Goal: Task Accomplishment & Management: Manage account settings

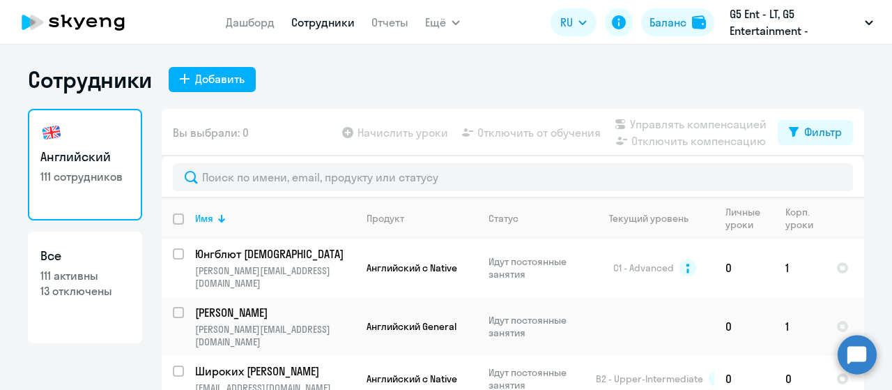
select select "30"
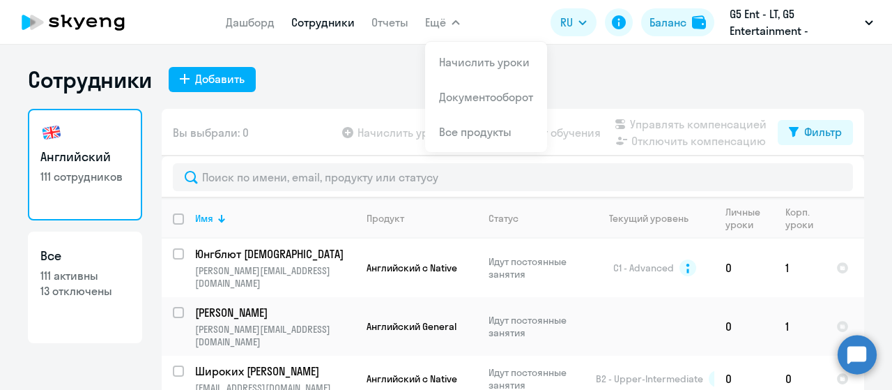
click at [454, 22] on icon "button" at bounding box center [455, 22] width 7 height 3
click at [459, 49] on li "Начислить уроки" at bounding box center [486, 62] width 122 height 35
click at [471, 70] on li "Начислить уроки" at bounding box center [486, 62] width 122 height 35
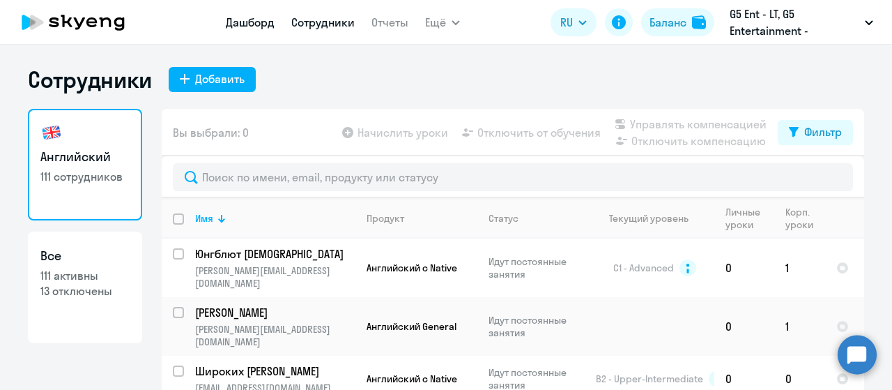
click at [264, 24] on link "Дашборд" at bounding box center [250, 22] width 49 height 14
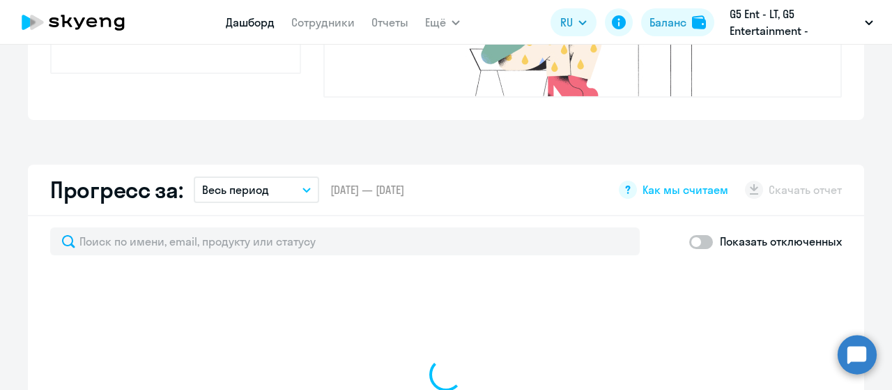
select select "30"
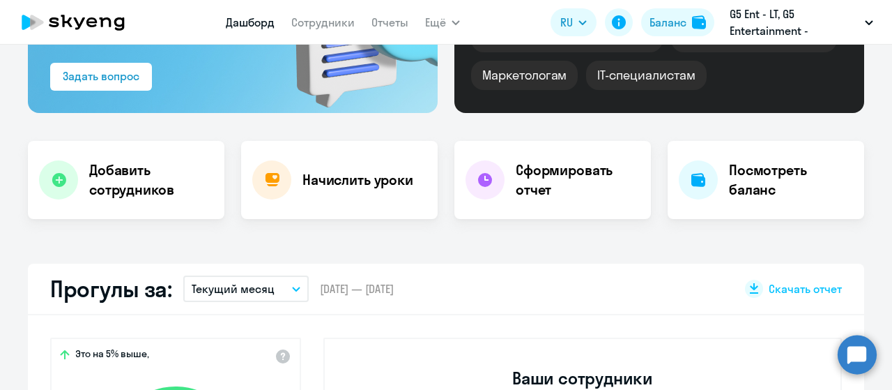
scroll to position [187, 0]
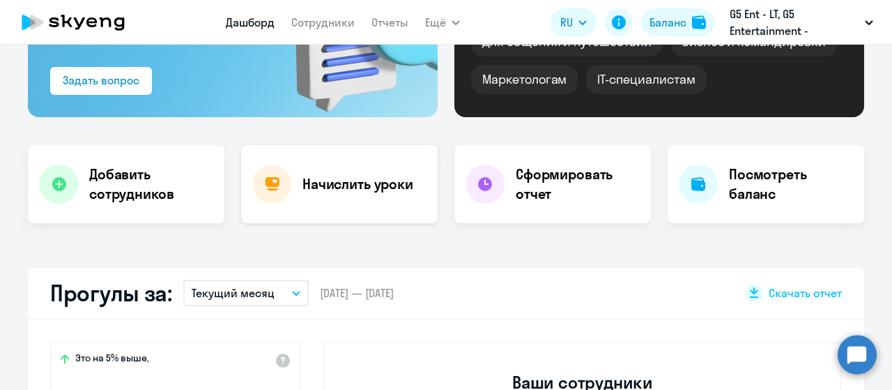
click at [356, 185] on h4 "Начислить уроки" at bounding box center [358, 184] width 111 height 20
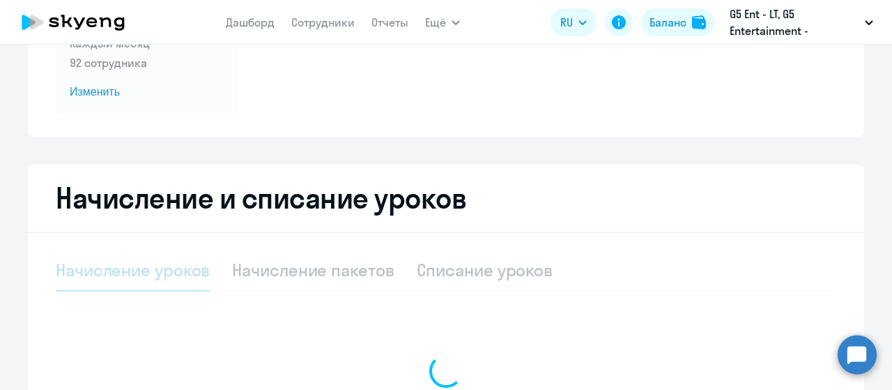
select select "10"
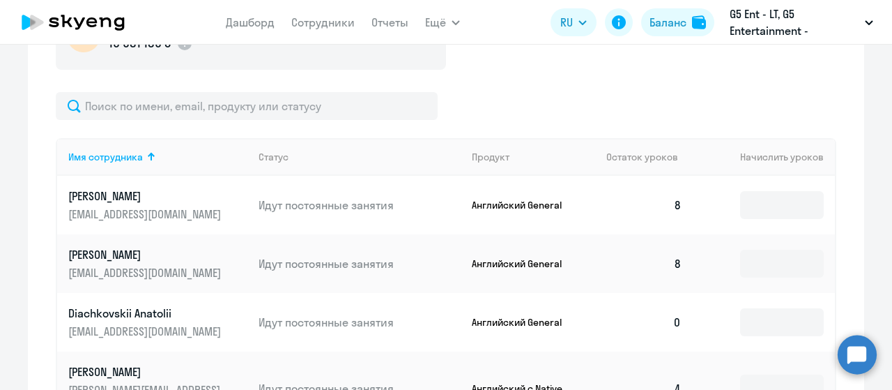
scroll to position [451, 0]
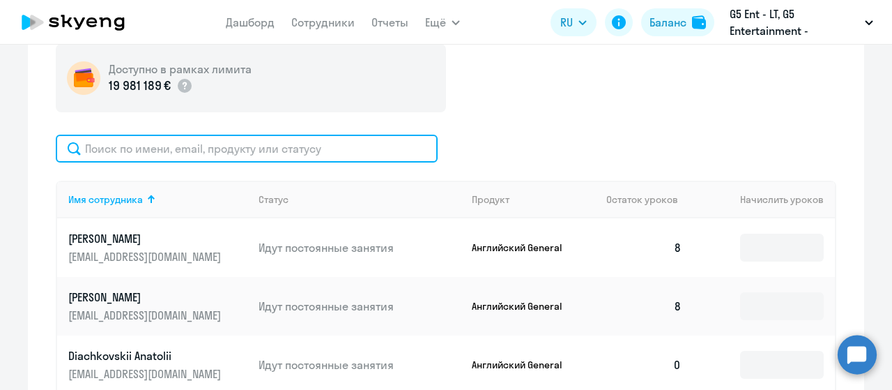
click at [291, 154] on input "text" at bounding box center [247, 149] width 382 height 28
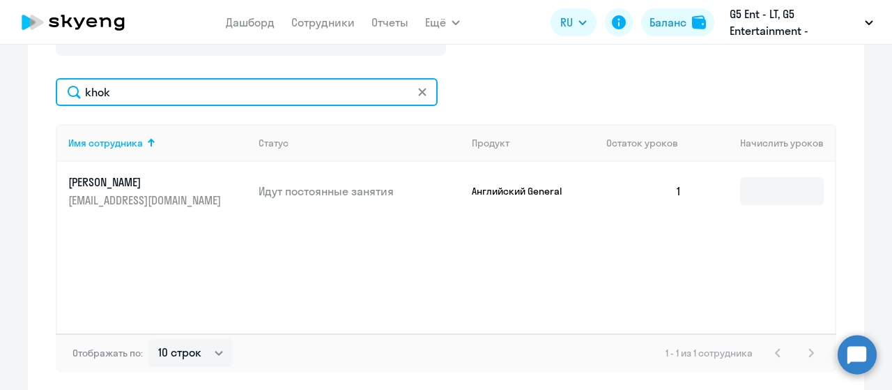
scroll to position [567, 0]
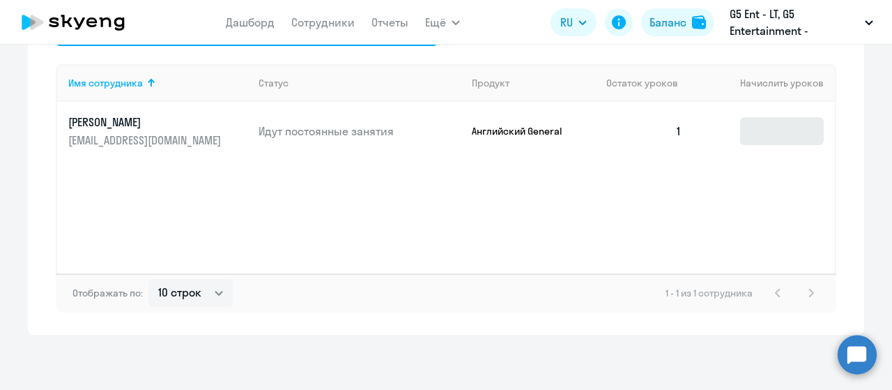
type input "khok"
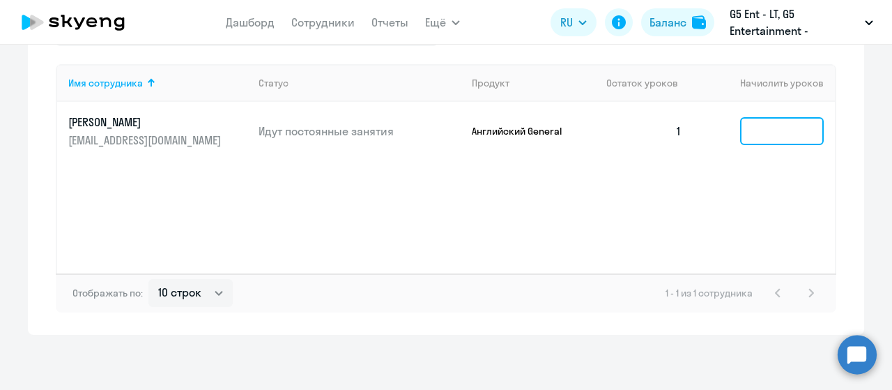
click at [763, 125] on input at bounding box center [782, 131] width 84 height 28
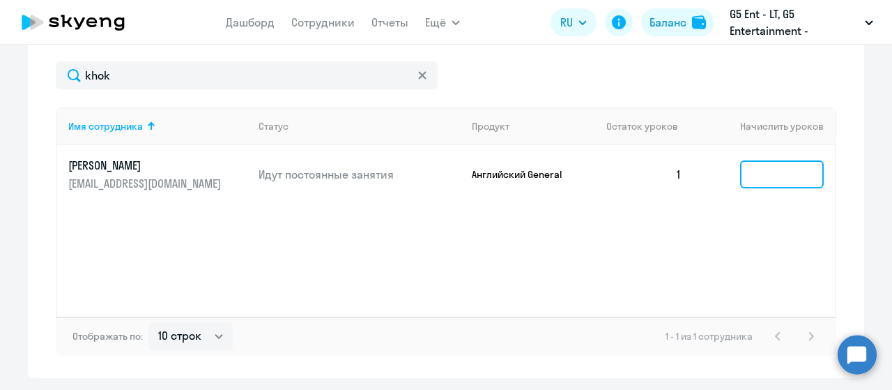
scroll to position [524, 0]
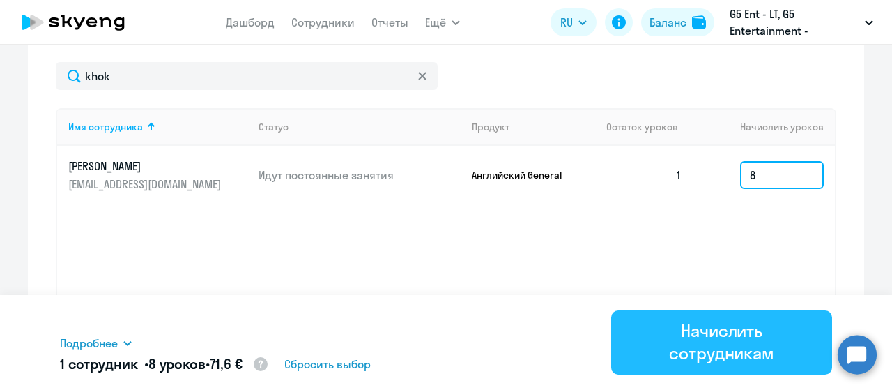
type input "8"
click at [687, 334] on div "Начислить сотрудникам" at bounding box center [722, 341] width 182 height 45
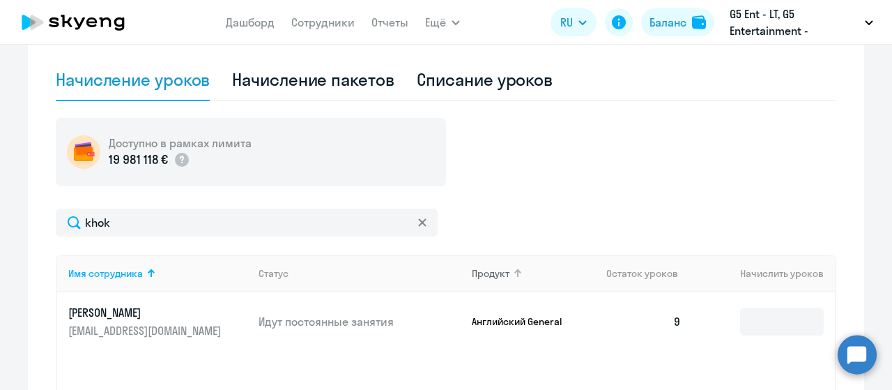
scroll to position [372, 0]
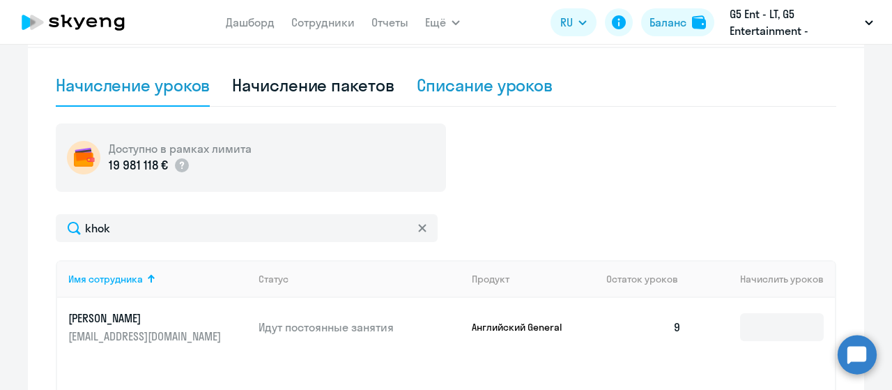
click at [463, 93] on div "Списание уроков" at bounding box center [485, 85] width 137 height 22
select select "10"
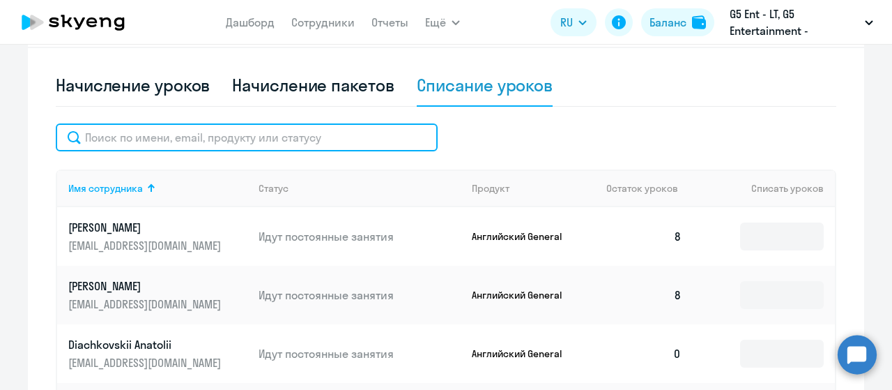
click at [213, 142] on input "text" at bounding box center [247, 137] width 382 height 28
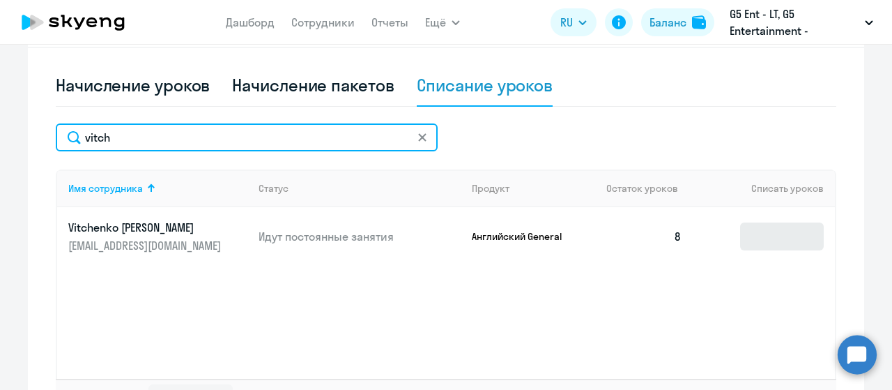
type input "vitch"
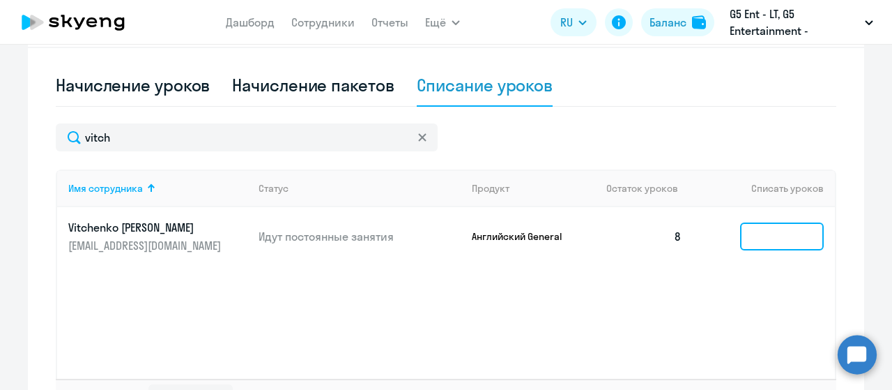
click at [759, 242] on input at bounding box center [782, 236] width 84 height 28
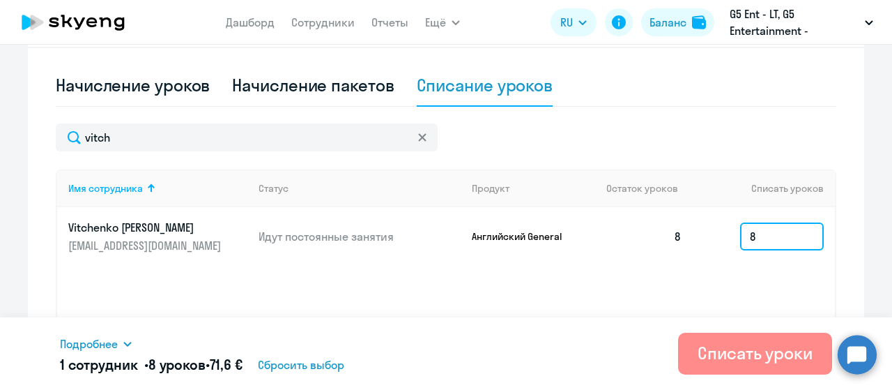
type input "8"
click at [785, 351] on div "Списать уроки" at bounding box center [755, 353] width 115 height 22
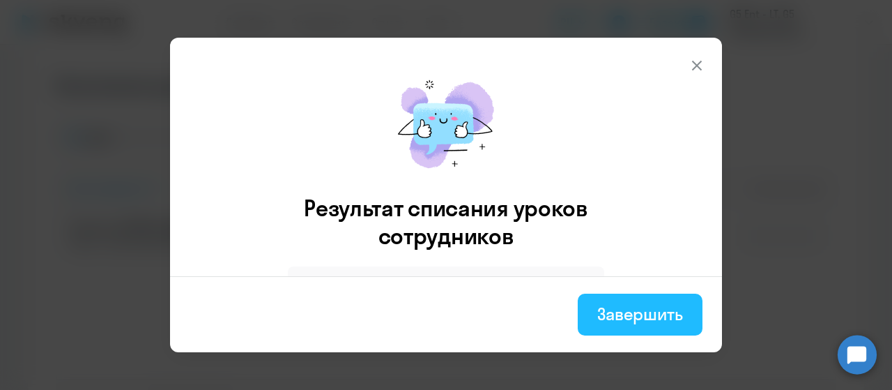
click at [644, 298] on button "Завершить" at bounding box center [640, 315] width 125 height 42
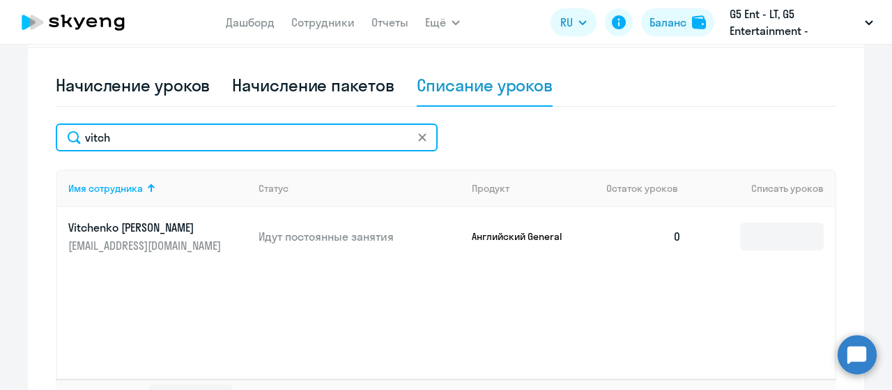
click at [211, 128] on input "vitch" at bounding box center [247, 137] width 382 height 28
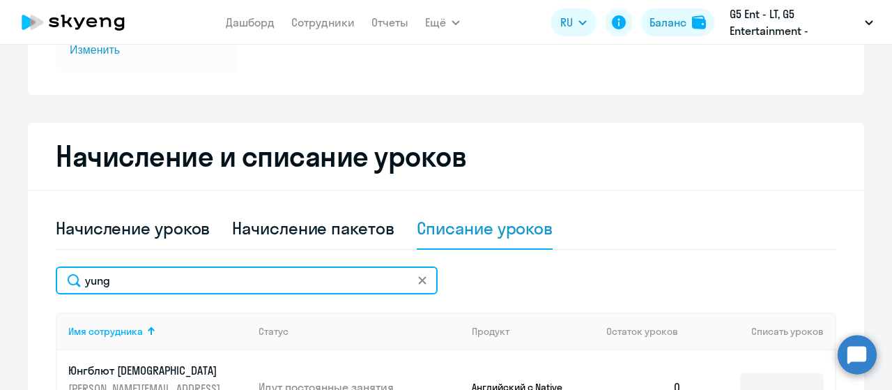
scroll to position [226, 0]
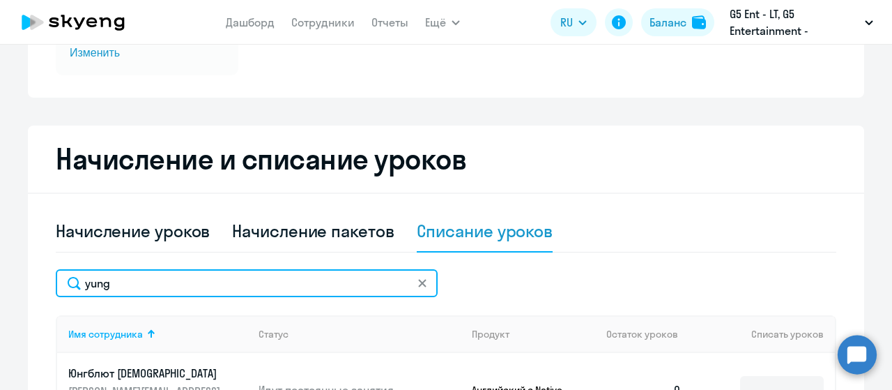
type input "yung"
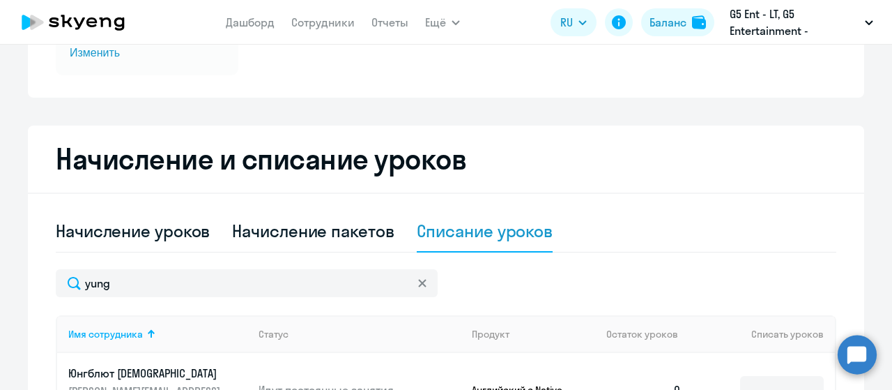
click at [417, 274] on div at bounding box center [422, 283] width 11 height 28
click at [421, 281] on svg-icon at bounding box center [422, 282] width 11 height 11
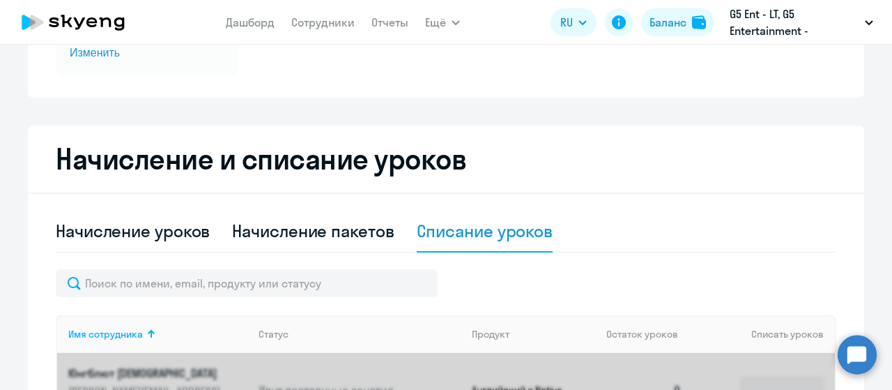
scroll to position [0, 0]
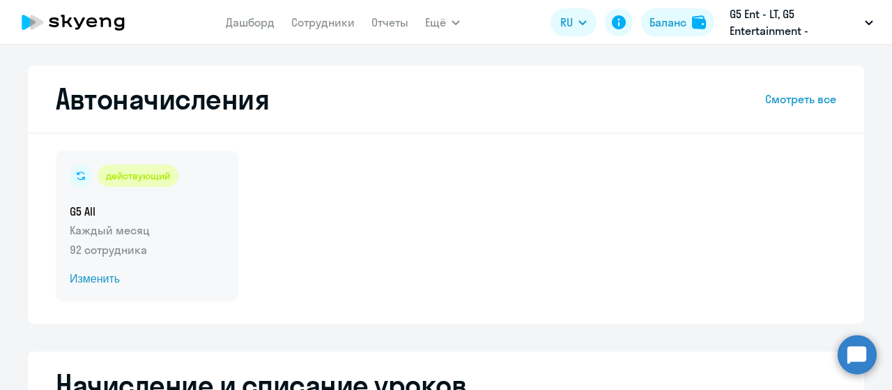
click at [95, 285] on span "Изменить" at bounding box center [147, 279] width 155 height 17
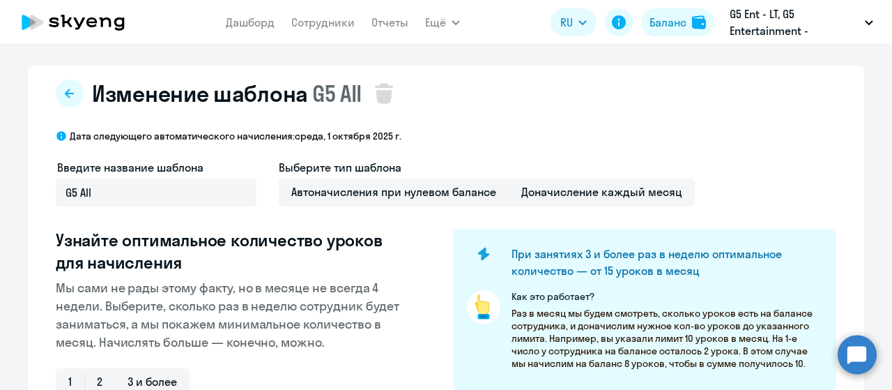
select select "10"
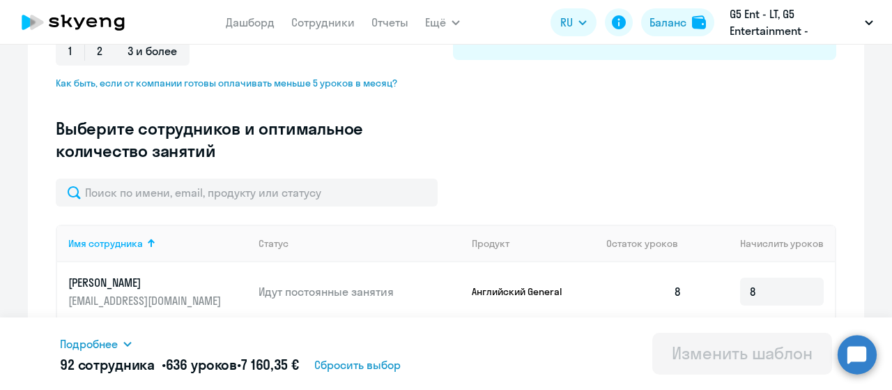
scroll to position [325, 0]
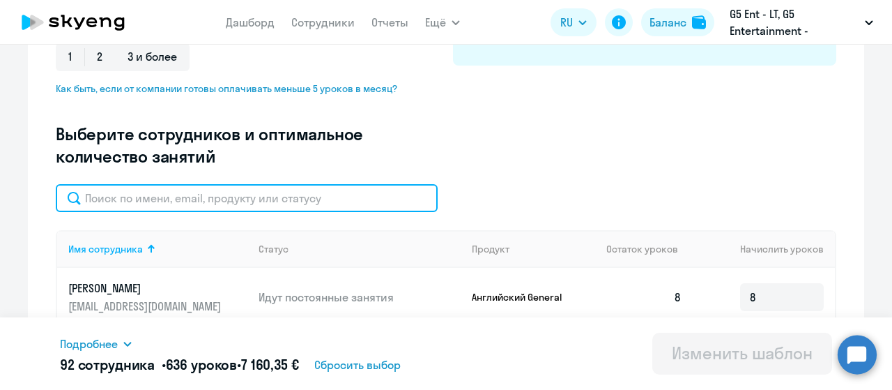
click at [257, 207] on input "text" at bounding box center [247, 198] width 382 height 28
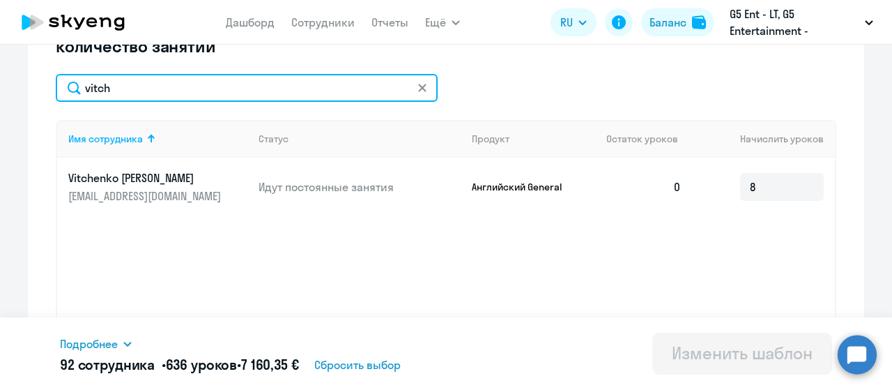
scroll to position [491, 0]
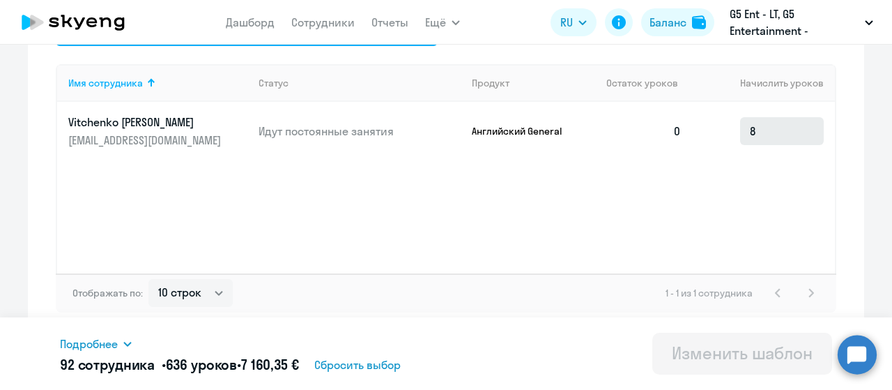
type input "vitch"
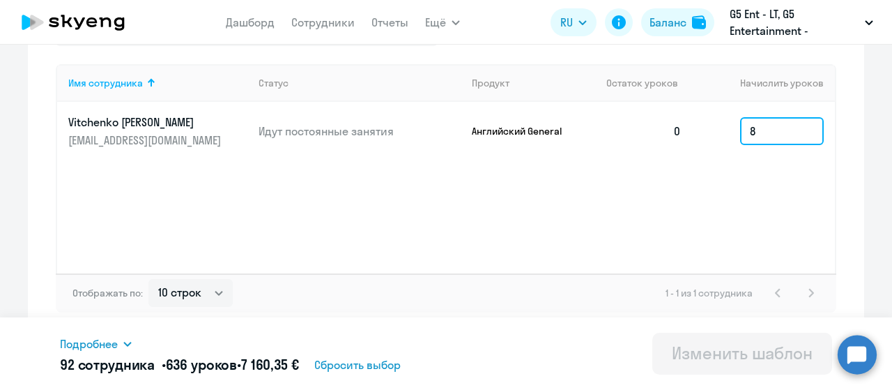
drag, startPoint x: 760, startPoint y: 133, endPoint x: 715, endPoint y: 126, distance: 45.8
click at [715, 126] on td "8" at bounding box center [764, 131] width 142 height 59
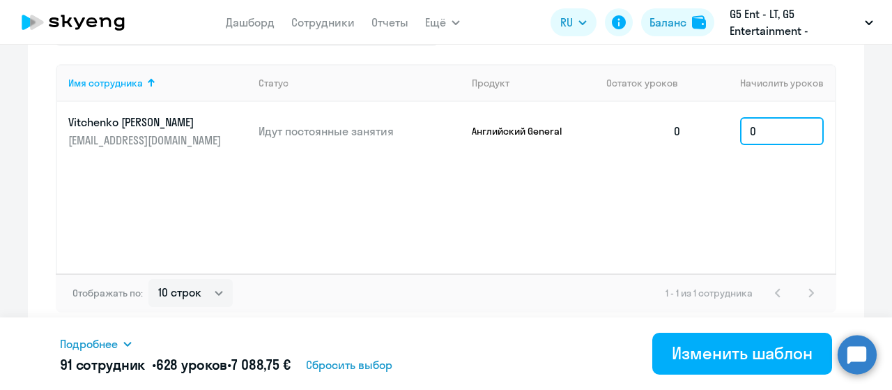
type input "0"
click at [665, 208] on div "Имя сотрудника Статус Продукт Остаток уроков [PERSON_NAME] уроков [PERSON_NAME]…" at bounding box center [446, 168] width 781 height 209
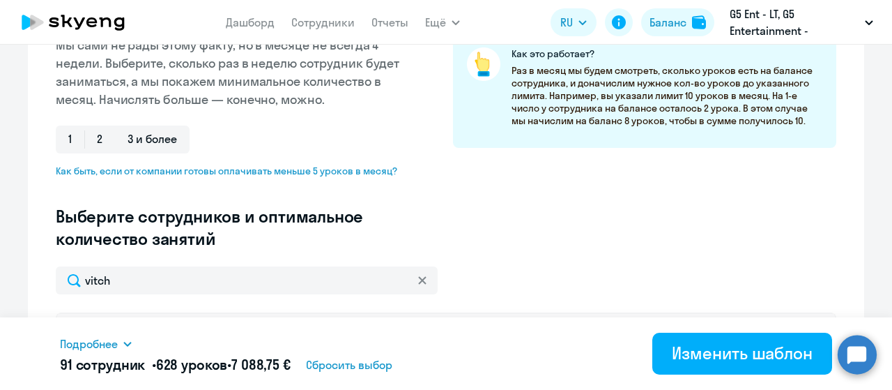
scroll to position [252, 0]
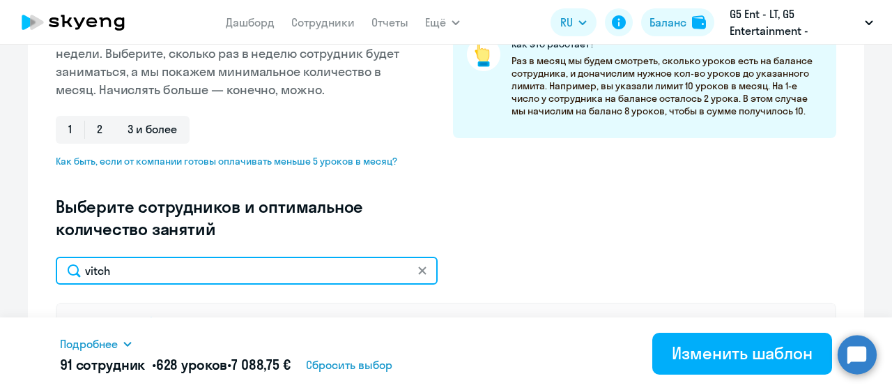
click at [158, 260] on input "vitch" at bounding box center [247, 271] width 382 height 28
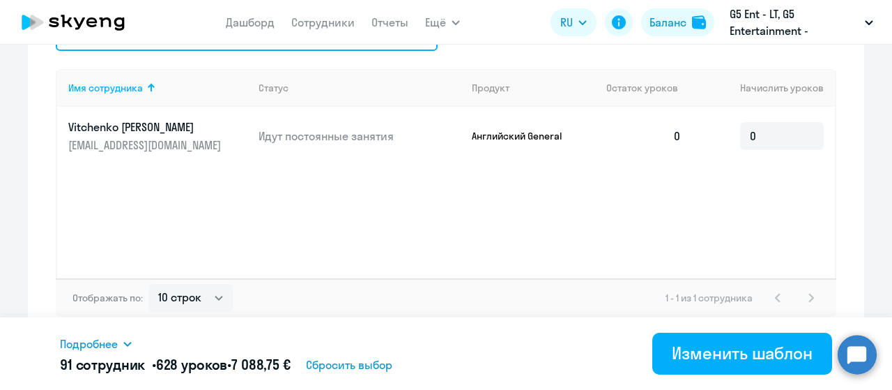
scroll to position [491, 0]
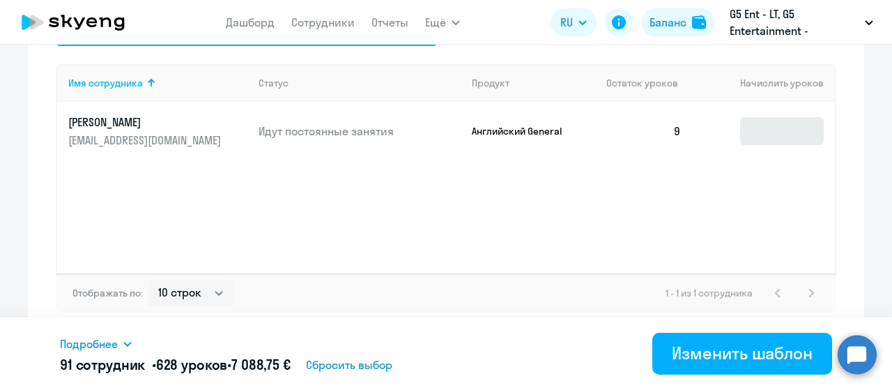
type input "khokh"
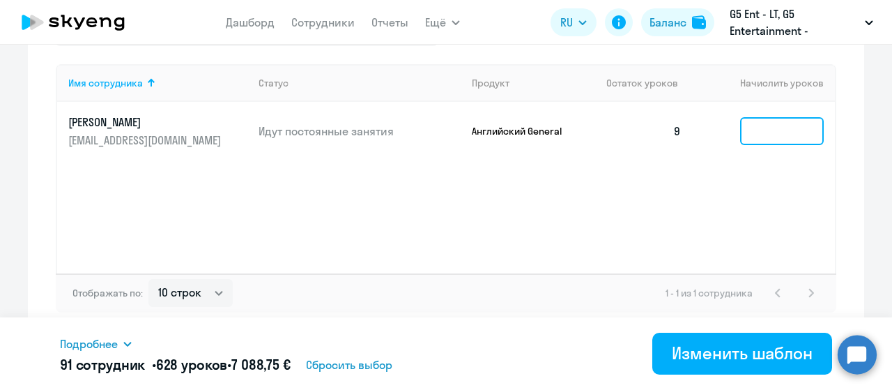
click at [765, 128] on input at bounding box center [782, 131] width 84 height 28
type input "8"
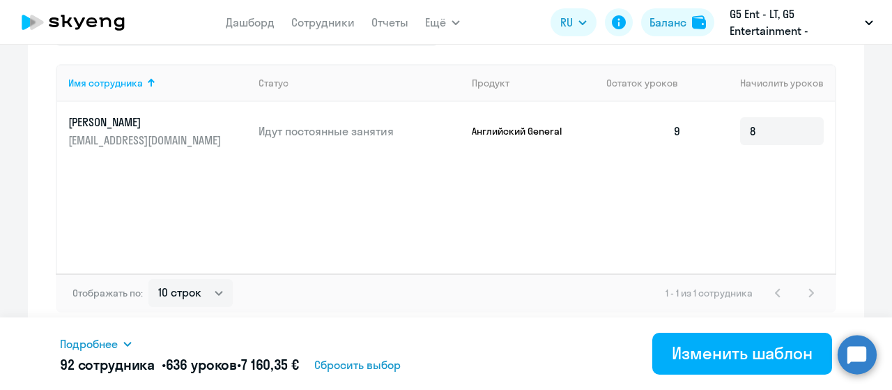
click at [710, 227] on div "Имя сотрудника Статус Продукт Остаток уроков [PERSON_NAME] уроков [PERSON_NAME]…" at bounding box center [446, 168] width 781 height 209
click at [612, 225] on div "Имя сотрудника Статус Продукт Остаток уроков [PERSON_NAME] уроков [PERSON_NAME]…" at bounding box center [446, 168] width 781 height 209
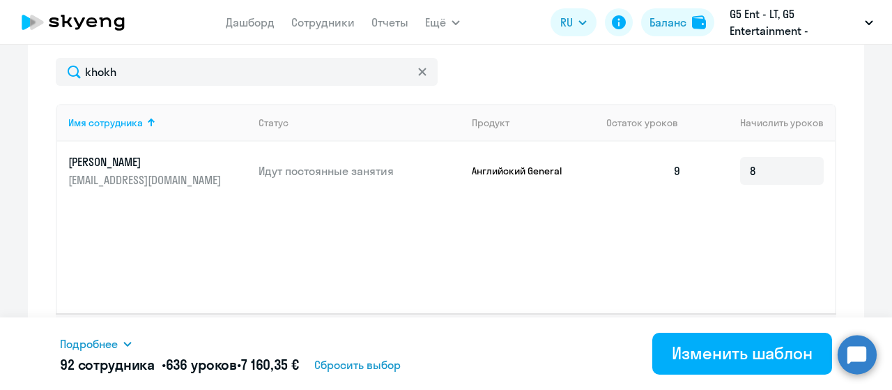
scroll to position [452, 0]
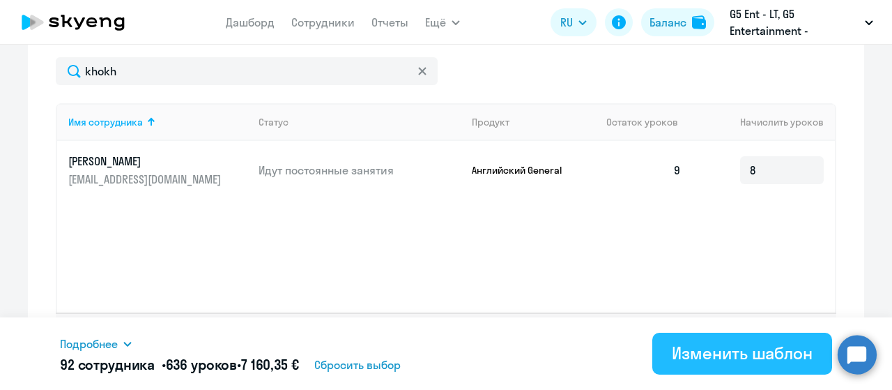
click at [731, 346] on div "Изменить шаблон" at bounding box center [742, 353] width 141 height 22
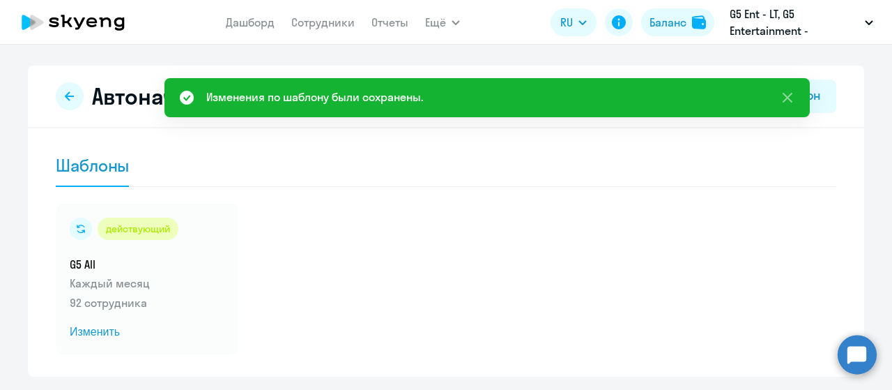
scroll to position [42, 0]
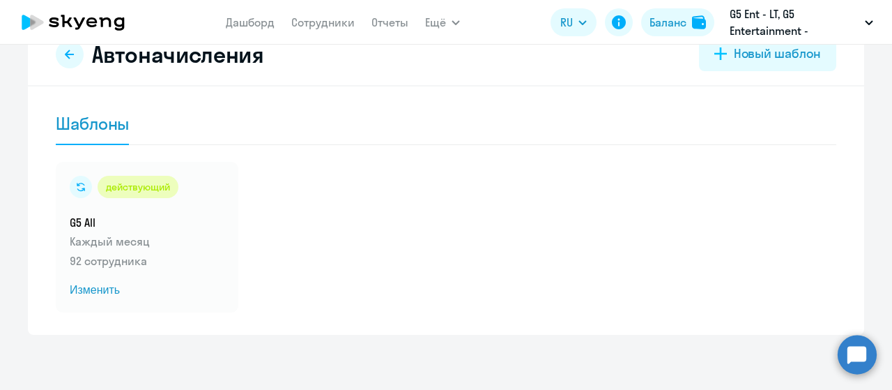
click at [328, 30] on app-menu-item-link "Сотрудники" at bounding box center [322, 22] width 63 height 17
click at [315, 20] on link "Сотрудники" at bounding box center [322, 22] width 63 height 14
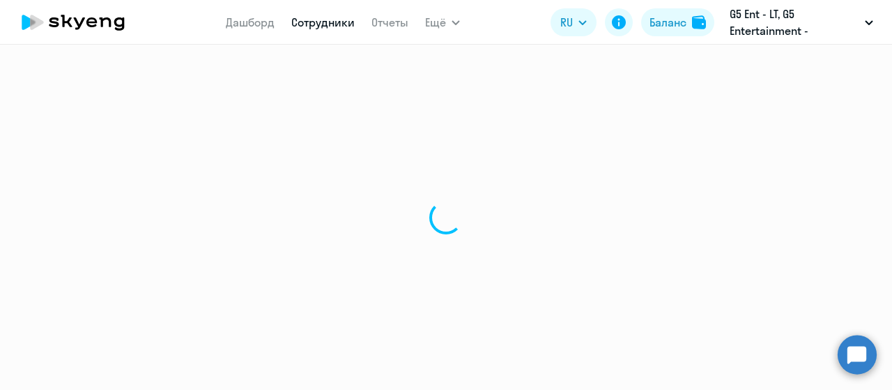
select select "30"
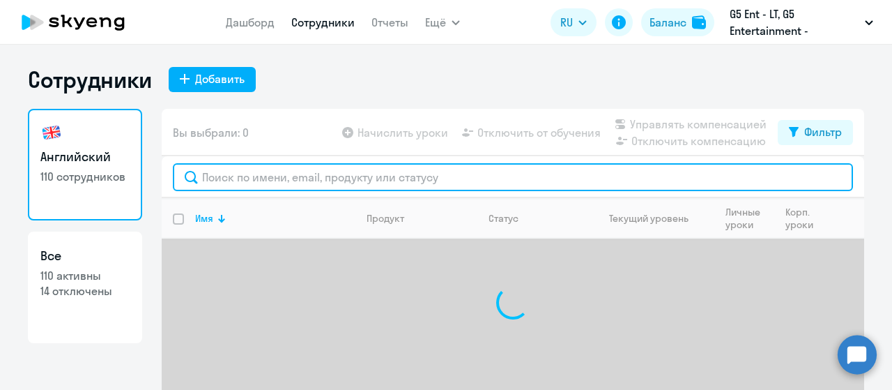
click at [233, 169] on input "text" at bounding box center [513, 177] width 680 height 28
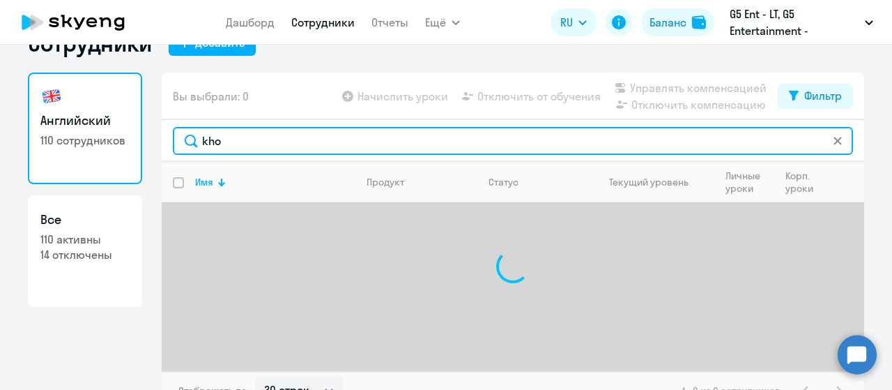
scroll to position [56, 0]
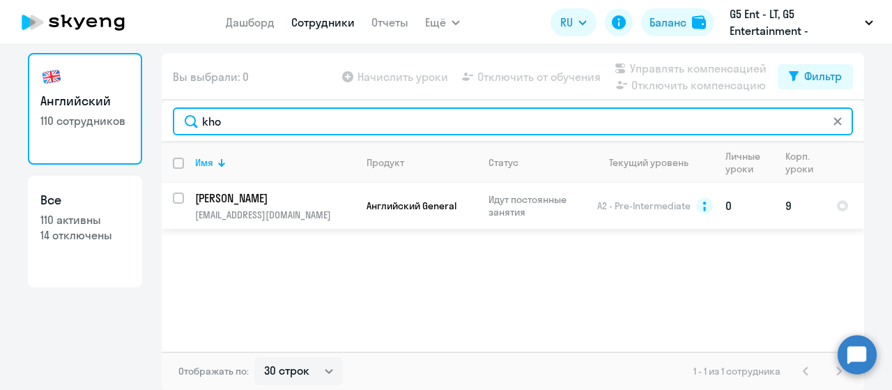
type input "kho"
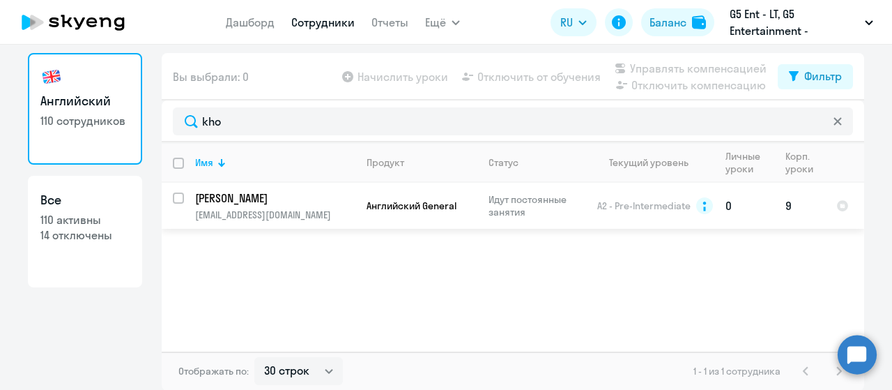
click at [216, 197] on p "[PERSON_NAME]" at bounding box center [274, 197] width 158 height 15
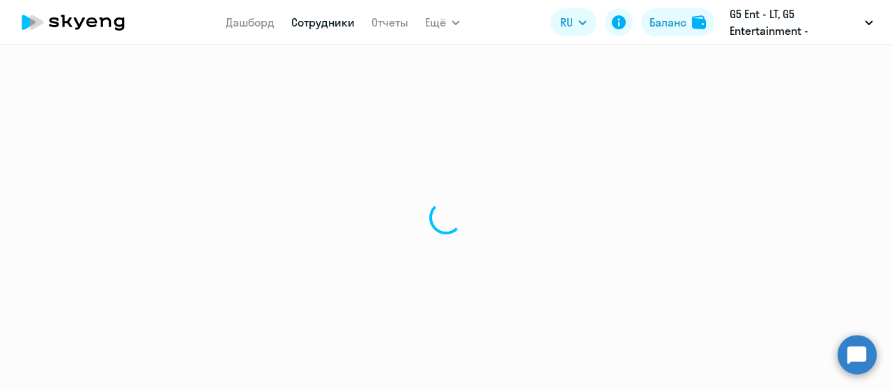
select select "english"
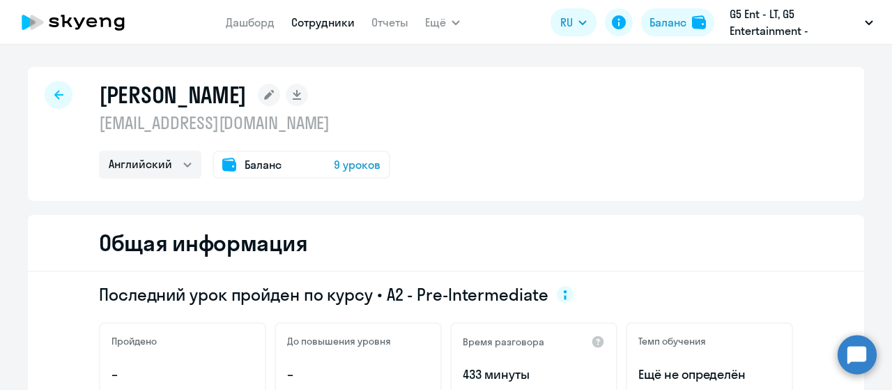
click at [349, 164] on span "9 уроков" at bounding box center [357, 164] width 47 height 17
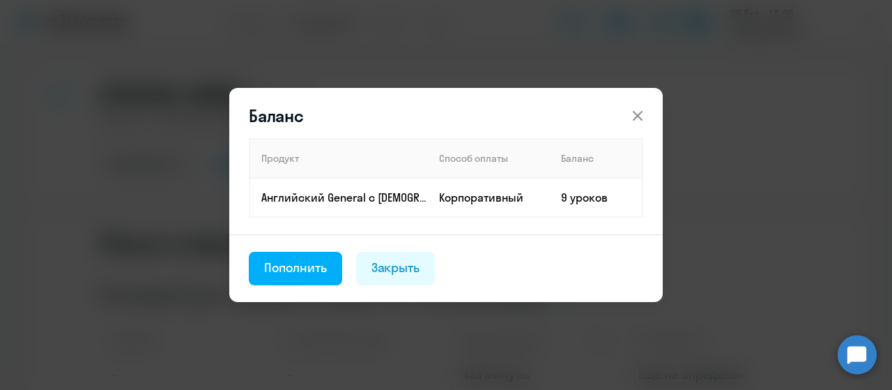
click at [810, 181] on div "Баланс Продукт Способ оплаты Баланс Английский General с [DEMOGRAPHIC_DATA] пре…" at bounding box center [446, 195] width 892 height 390
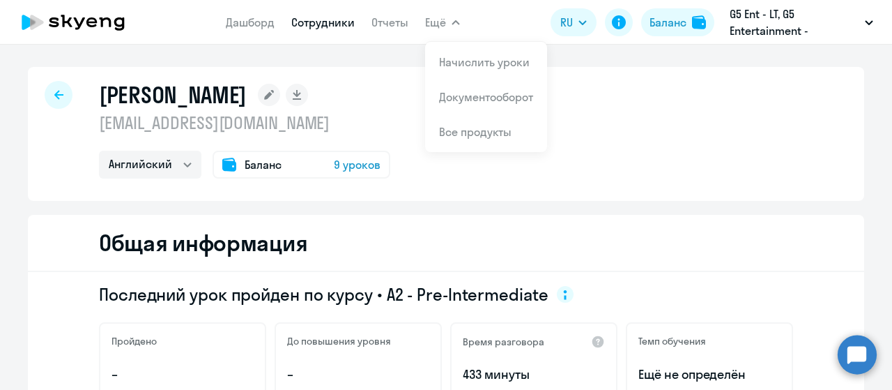
click at [453, 23] on icon "button" at bounding box center [455, 22] width 7 height 3
click at [471, 51] on div "[PERSON_NAME] [EMAIL_ADDRESS][DOMAIN_NAME] Английский Баланс 9 уроков Общая инф…" at bounding box center [446, 217] width 892 height 345
click at [457, 58] on link "Начислить уроки" at bounding box center [484, 62] width 91 height 14
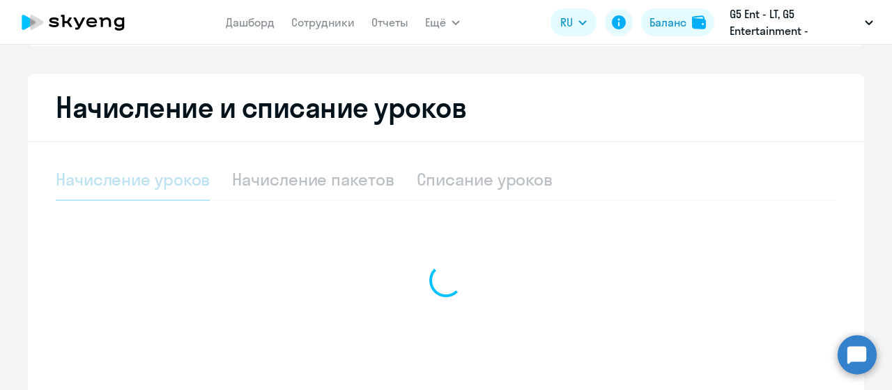
select select "10"
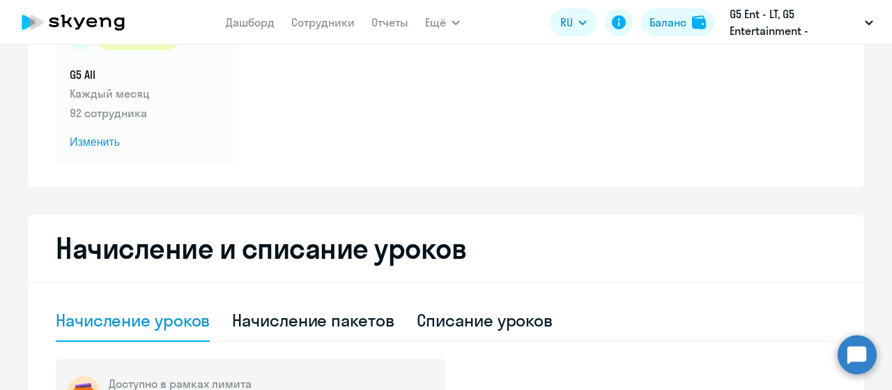
scroll to position [116, 0]
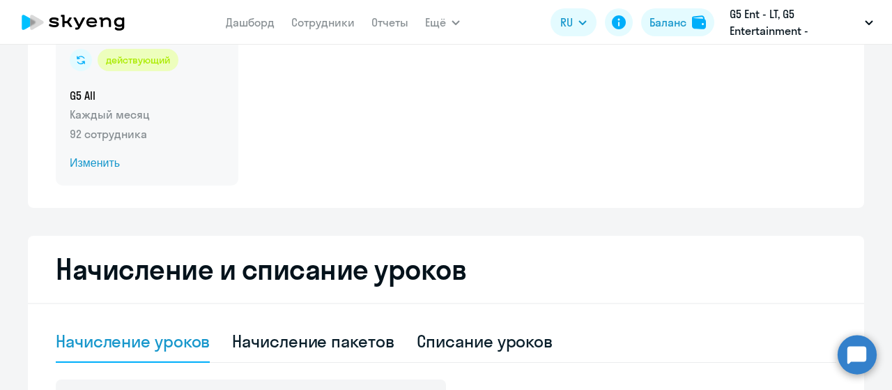
click at [98, 155] on span "Изменить" at bounding box center [147, 163] width 155 height 17
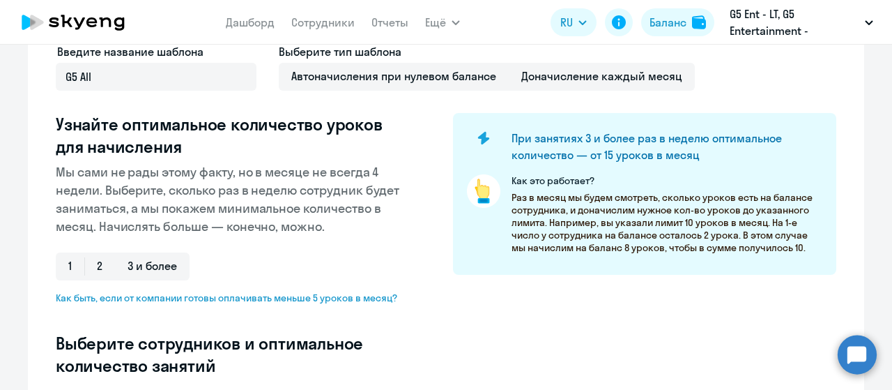
select select "10"
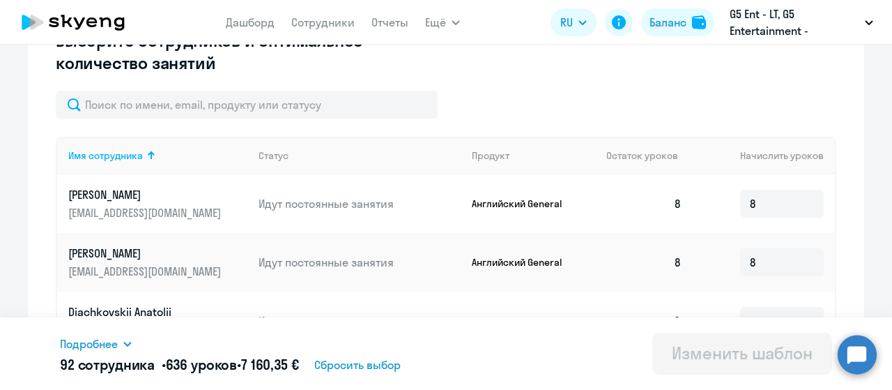
scroll to position [413, 0]
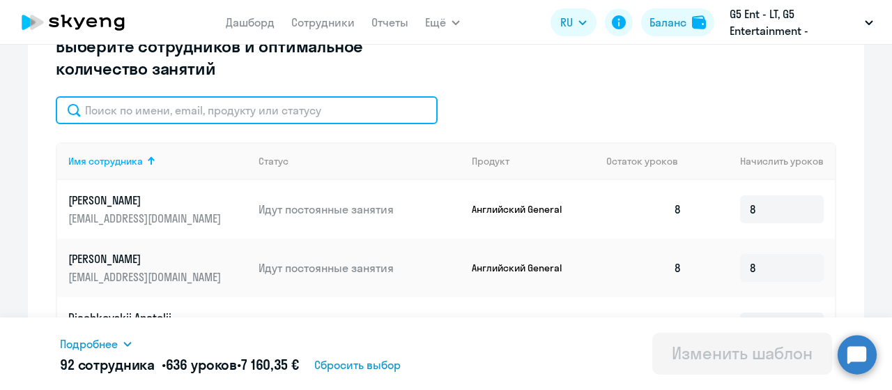
click at [238, 118] on input "text" at bounding box center [247, 110] width 382 height 28
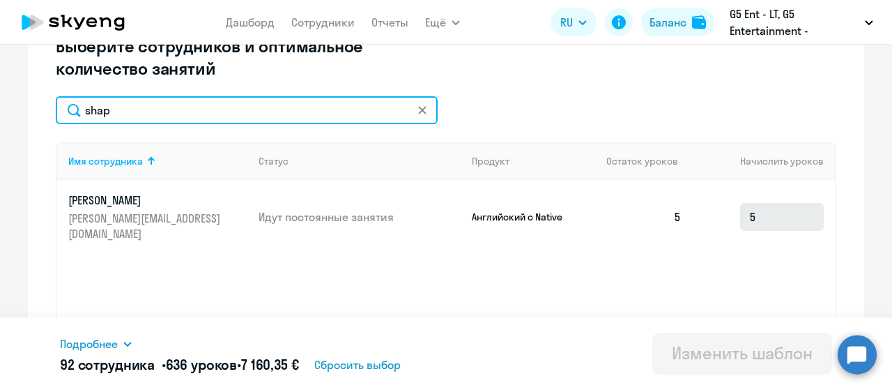
type input "shap"
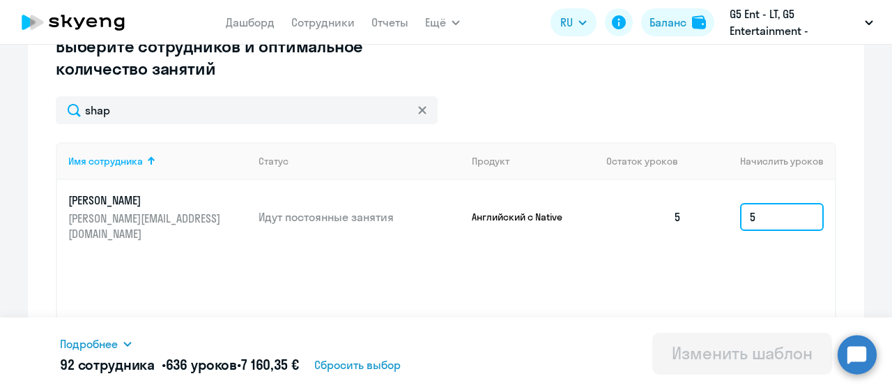
click at [765, 208] on input "5" at bounding box center [782, 217] width 84 height 28
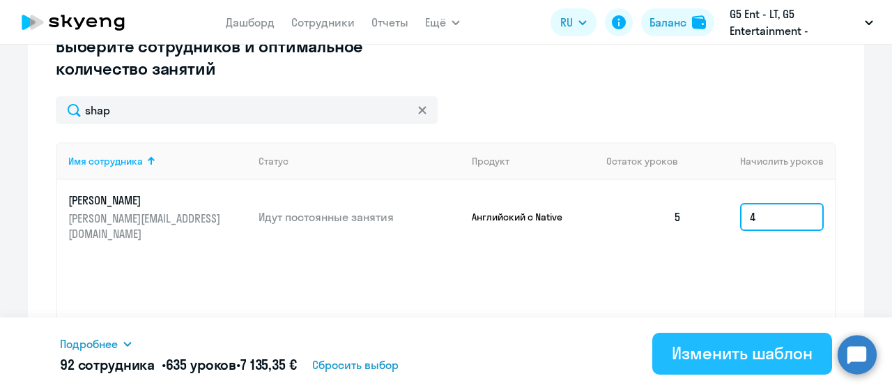
type input "4"
click at [739, 351] on div "Изменить шаблон" at bounding box center [742, 353] width 141 height 22
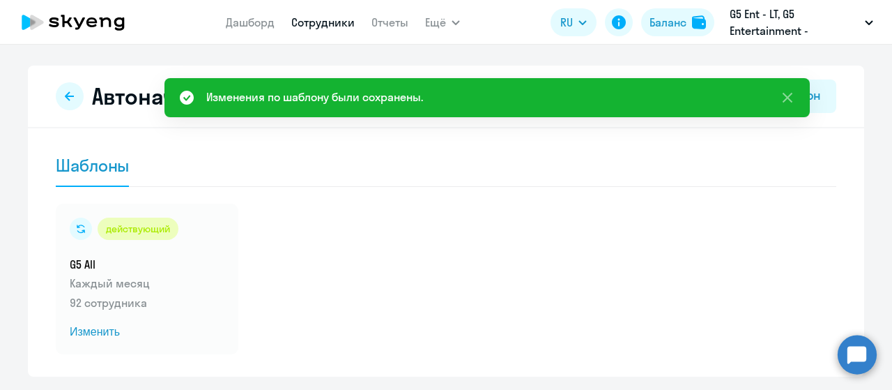
click at [317, 25] on link "Сотрудники" at bounding box center [322, 22] width 63 height 14
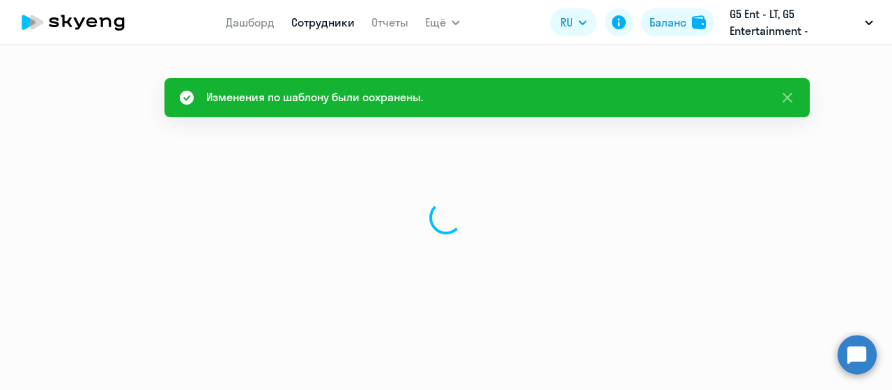
select select "30"
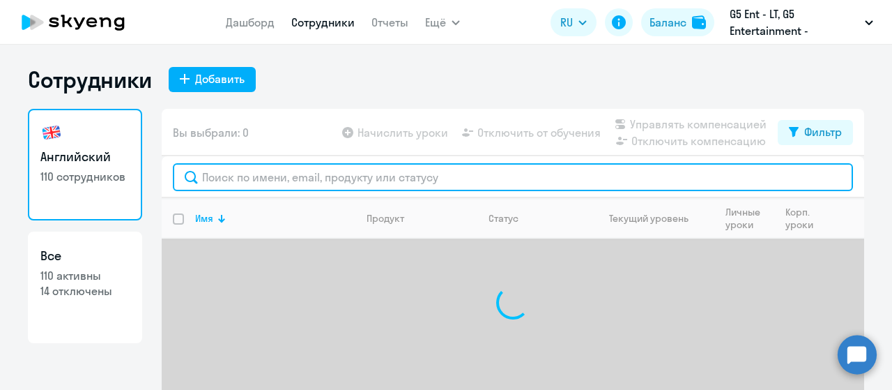
click at [205, 177] on input "text" at bounding box center [513, 177] width 680 height 28
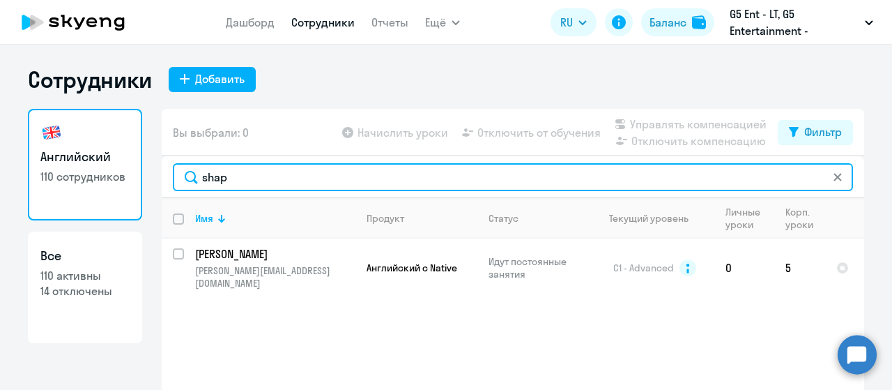
type input "shap"
